Goal: Contribute content: Contribute content

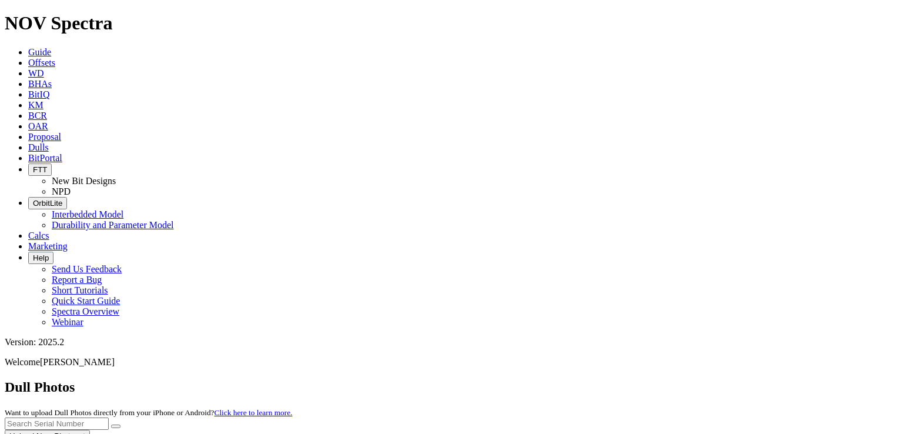
click at [28, 47] on icon at bounding box center [28, 52] width 0 height 10
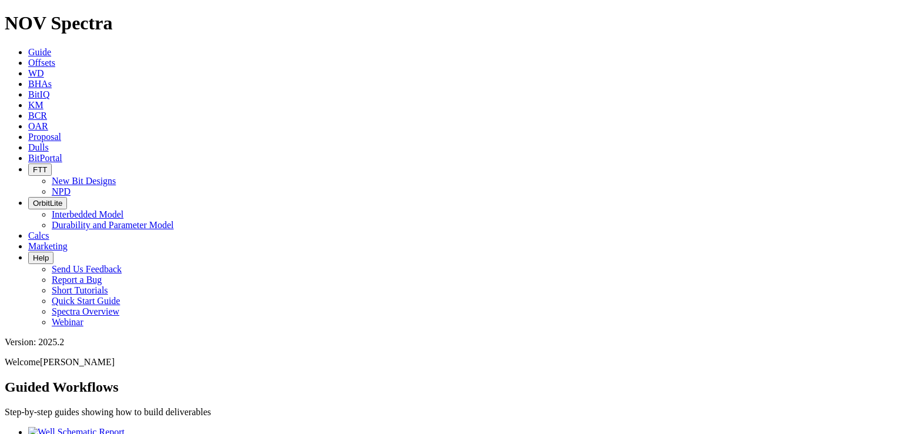
click at [49, 142] on link "Dulls" at bounding box center [38, 147] width 21 height 10
click at [28, 142] on icon at bounding box center [28, 147] width 0 height 10
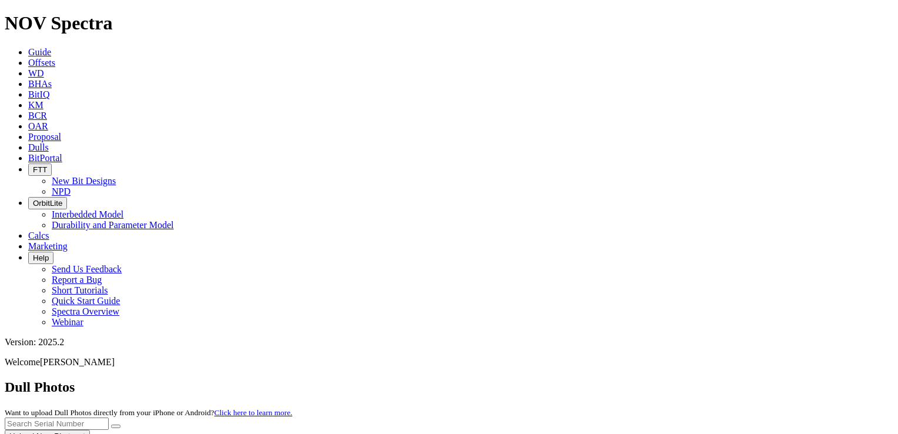
click at [90, 429] on button "Upload New Photoset" at bounding box center [47, 435] width 85 height 12
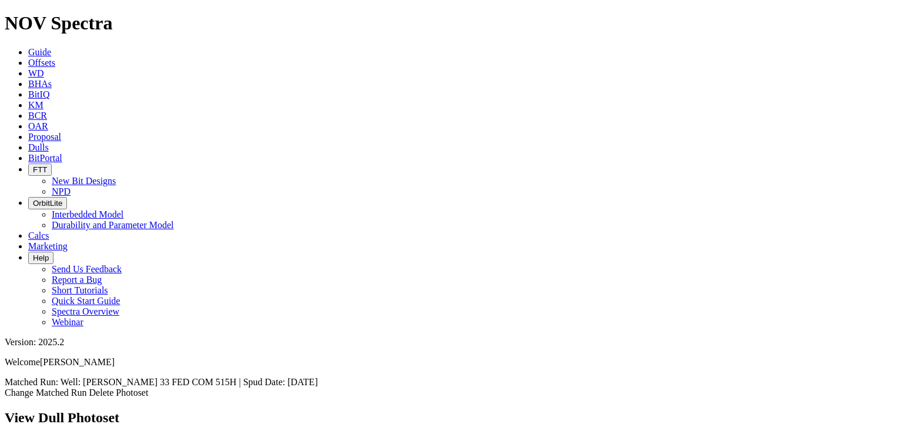
select select "number:5"
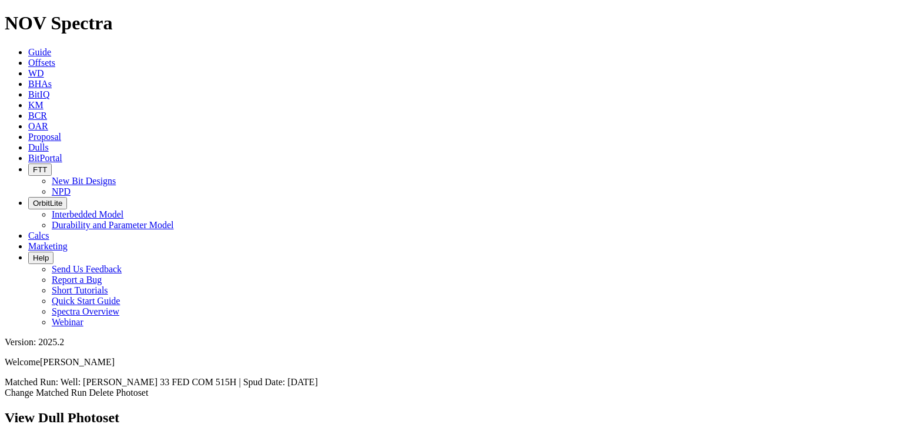
select select "number:1"
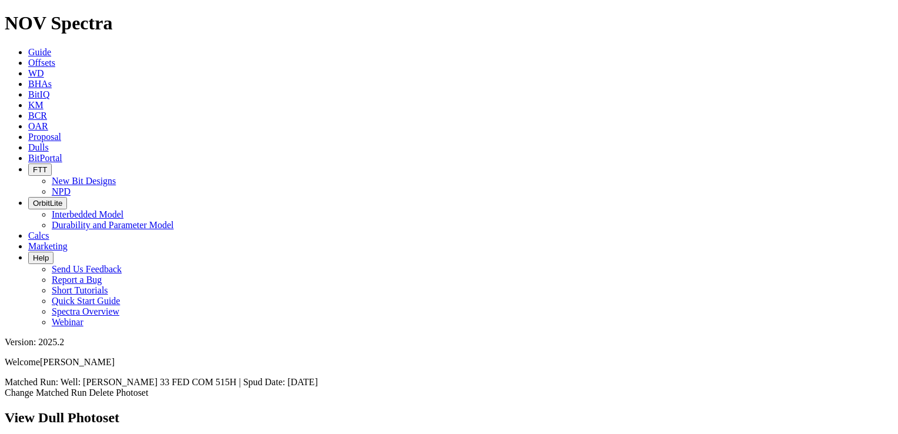
click at [49, 142] on span "Dulls" at bounding box center [38, 147] width 21 height 10
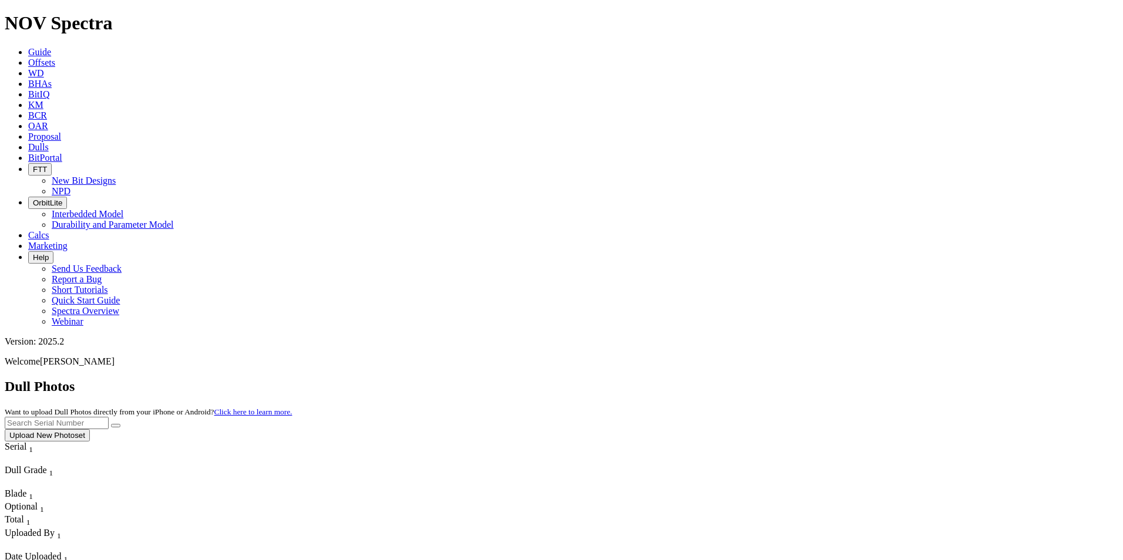
click at [90, 429] on button "Upload New Photoset" at bounding box center [47, 435] width 85 height 12
